Goal: Transaction & Acquisition: Purchase product/service

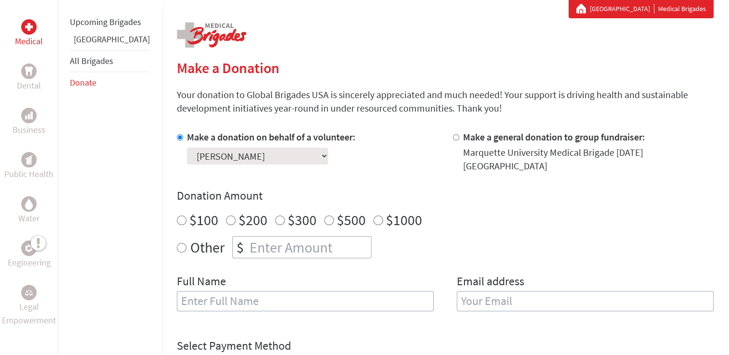
scroll to position [210, 0]
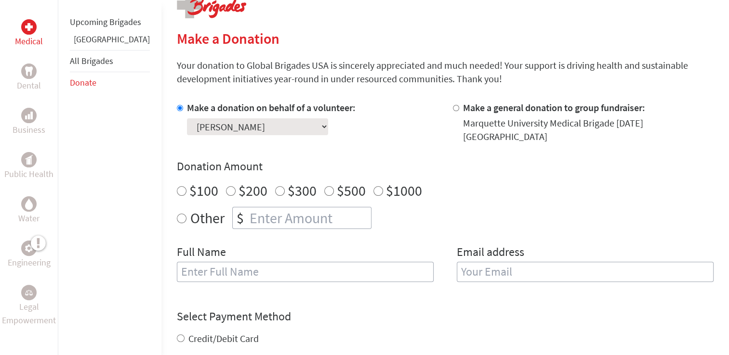
click at [263, 127] on select "Select a volunteer... [PERSON_NAME] [PERSON_NAME] [PERSON_NAME] [PERSON_NAME] […" at bounding box center [257, 126] width 141 height 17
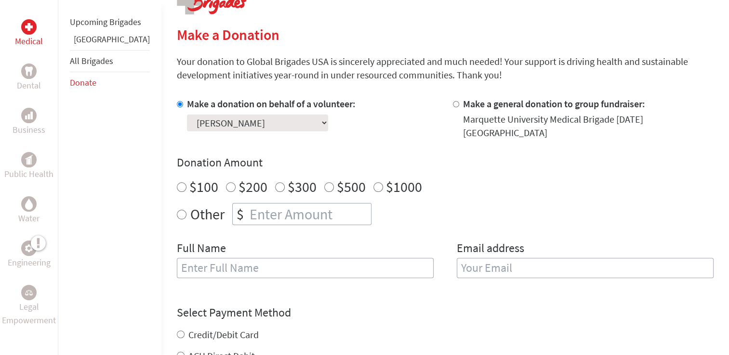
scroll to position [214, 0]
click at [211, 266] on input "text" at bounding box center [305, 268] width 257 height 20
type input "[PERSON_NAME]"
click at [493, 260] on input "email" at bounding box center [584, 268] width 257 height 20
type input "[PERSON_NAME][EMAIL_ADDRESS][PERSON_NAME][DOMAIN_NAME]"
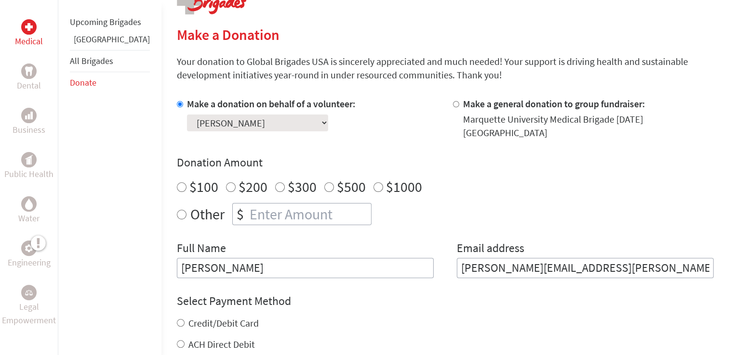
click at [177, 210] on input "Other" at bounding box center [182, 215] width 10 height 10
radio input "true"
click at [248, 208] on input "number" at bounding box center [309, 214] width 123 height 21
type input "1"
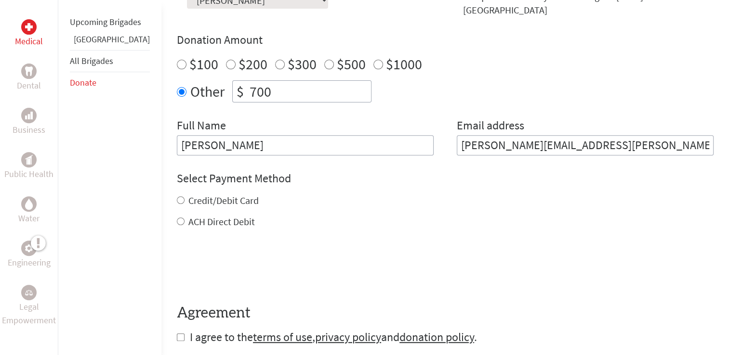
scroll to position [347, 0]
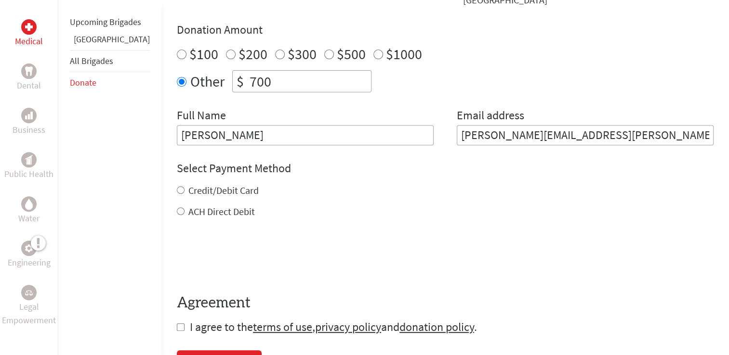
type input "700"
click at [177, 208] on input "ACH Direct Debit" at bounding box center [181, 212] width 8 height 8
radio input "true"
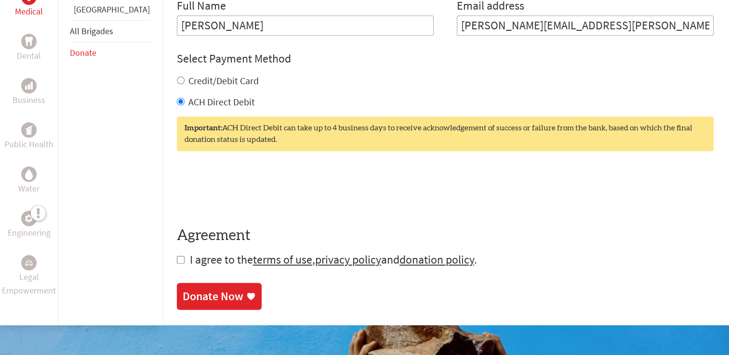
scroll to position [460, 0]
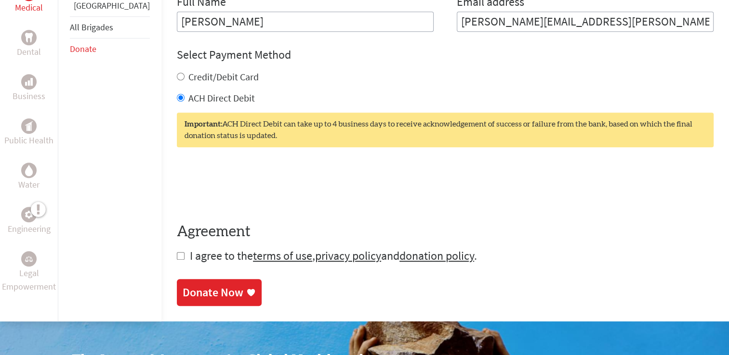
click at [177, 252] on input "checkbox" at bounding box center [181, 256] width 8 height 8
checkbox input "true"
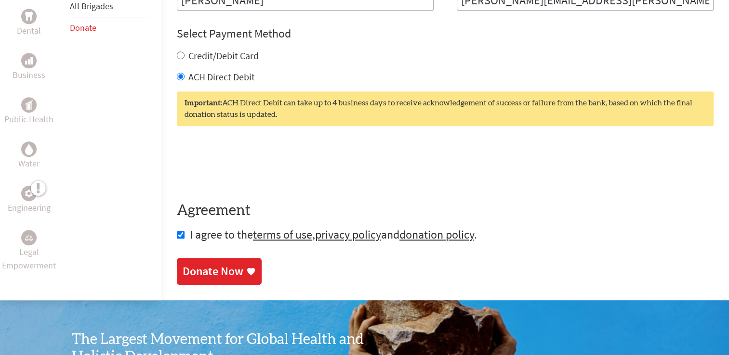
scroll to position [483, 0]
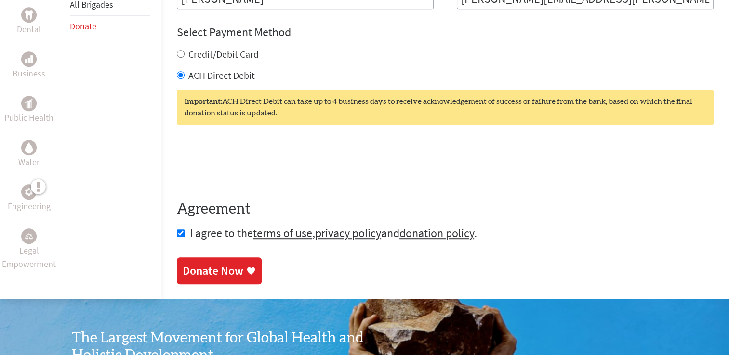
click at [206, 267] on div "Donate Now" at bounding box center [213, 270] width 61 height 15
